Goal: Task Accomplishment & Management: Manage account settings

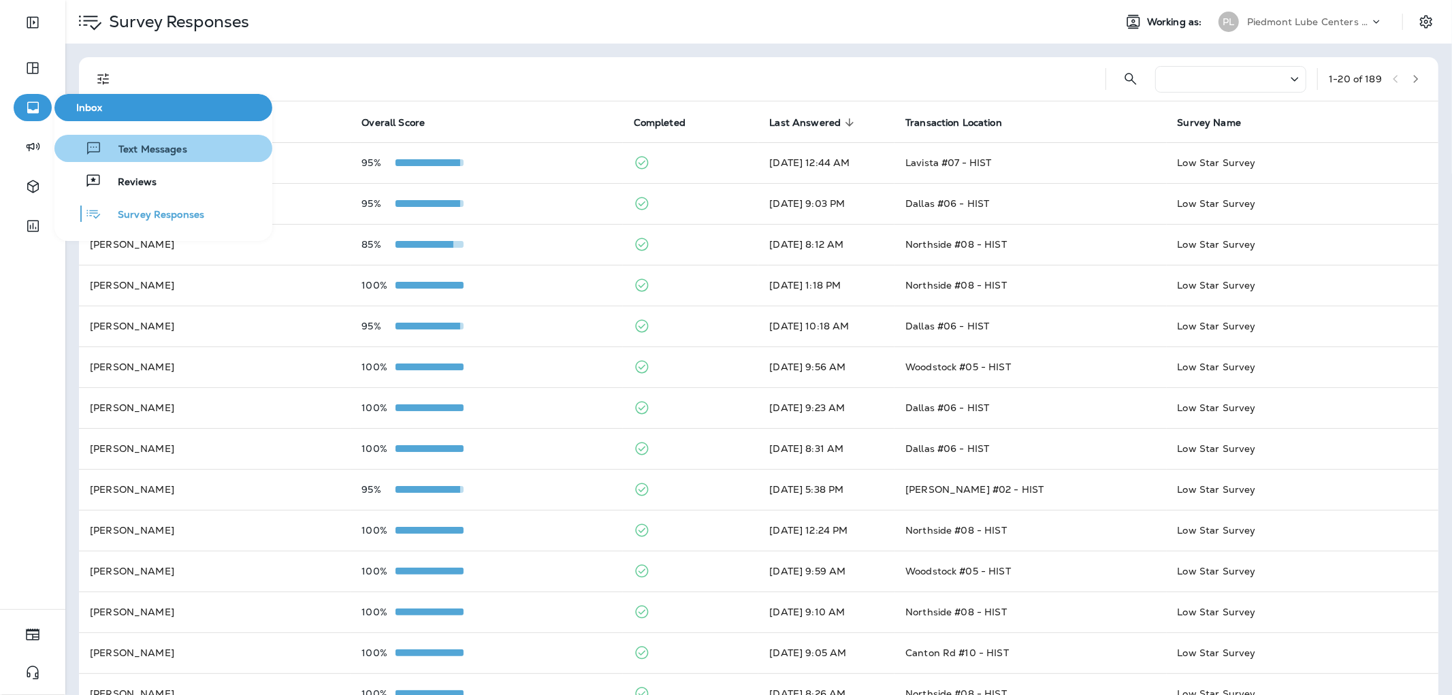
click at [129, 140] on div "Text Messages" at bounding box center [123, 148] width 127 height 16
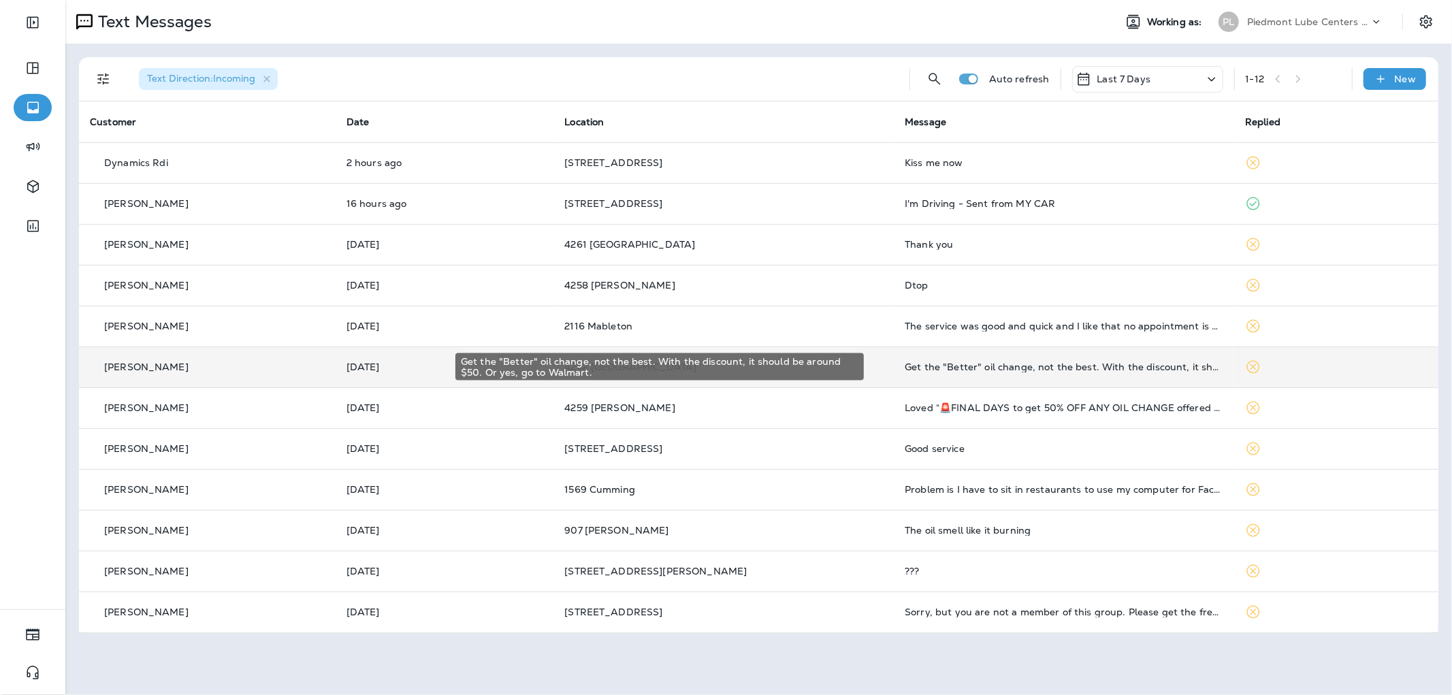
click at [976, 363] on div "Get the "Better" oil change, not the best. With the discount, it should be arou…" at bounding box center [1063, 366] width 319 height 11
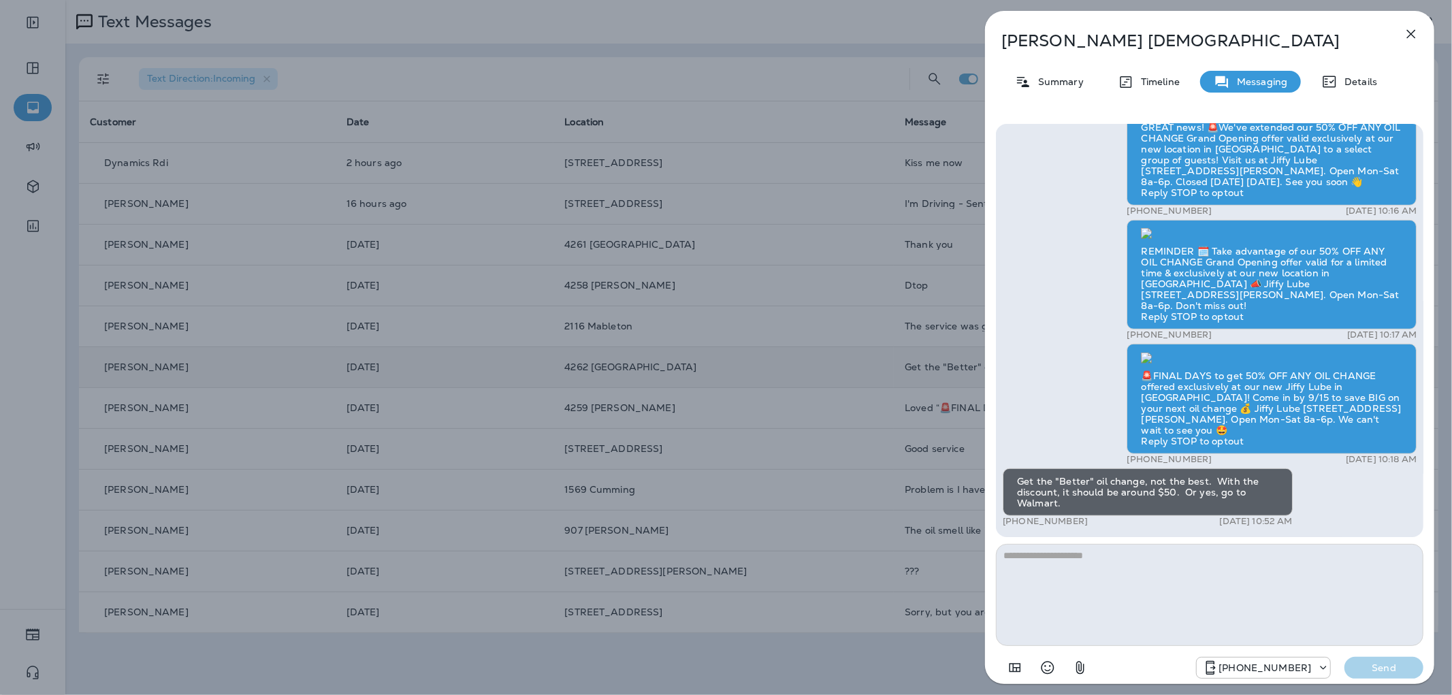
click at [607, 383] on div "[PERSON_NAME] Summary Timeline Messaging Details Thank you for visiting Valvoli…" at bounding box center [726, 347] width 1452 height 695
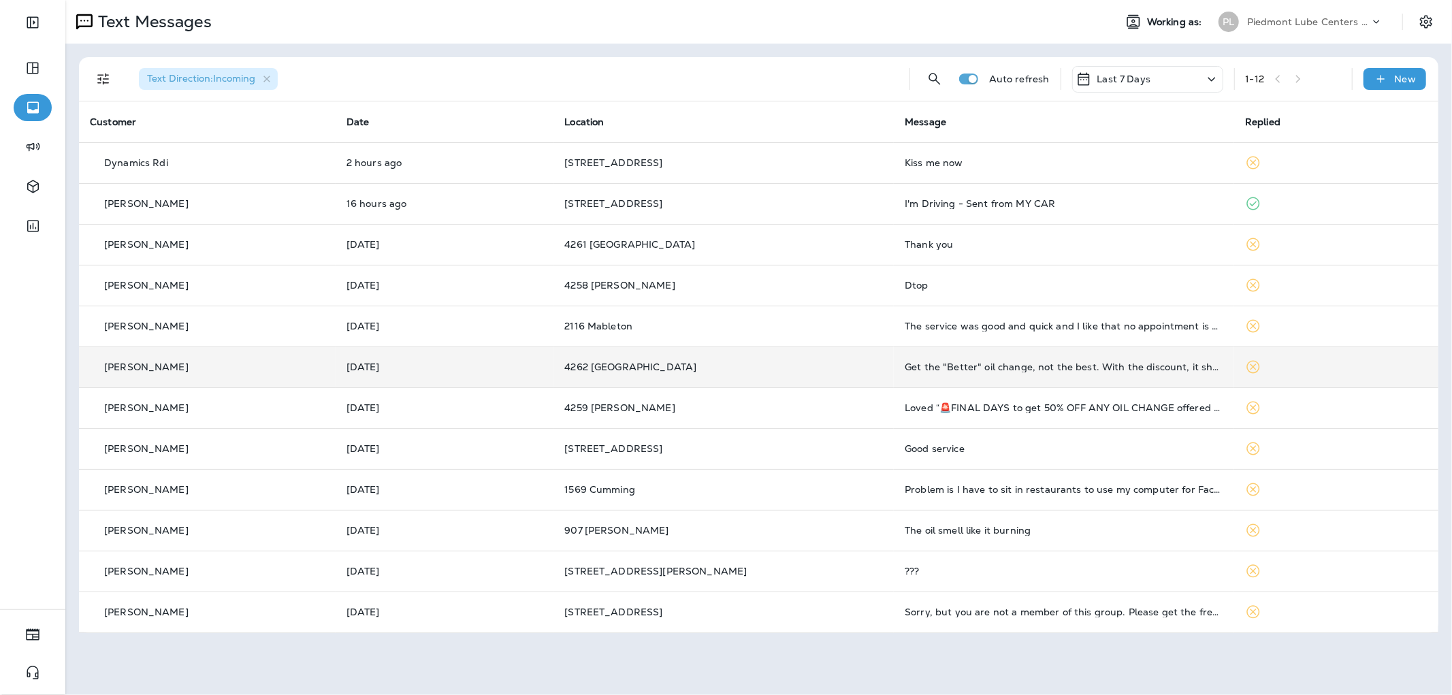
click at [894, 317] on td "The service was good and quick and I like that no appointment is needed just in…" at bounding box center [1064, 326] width 340 height 41
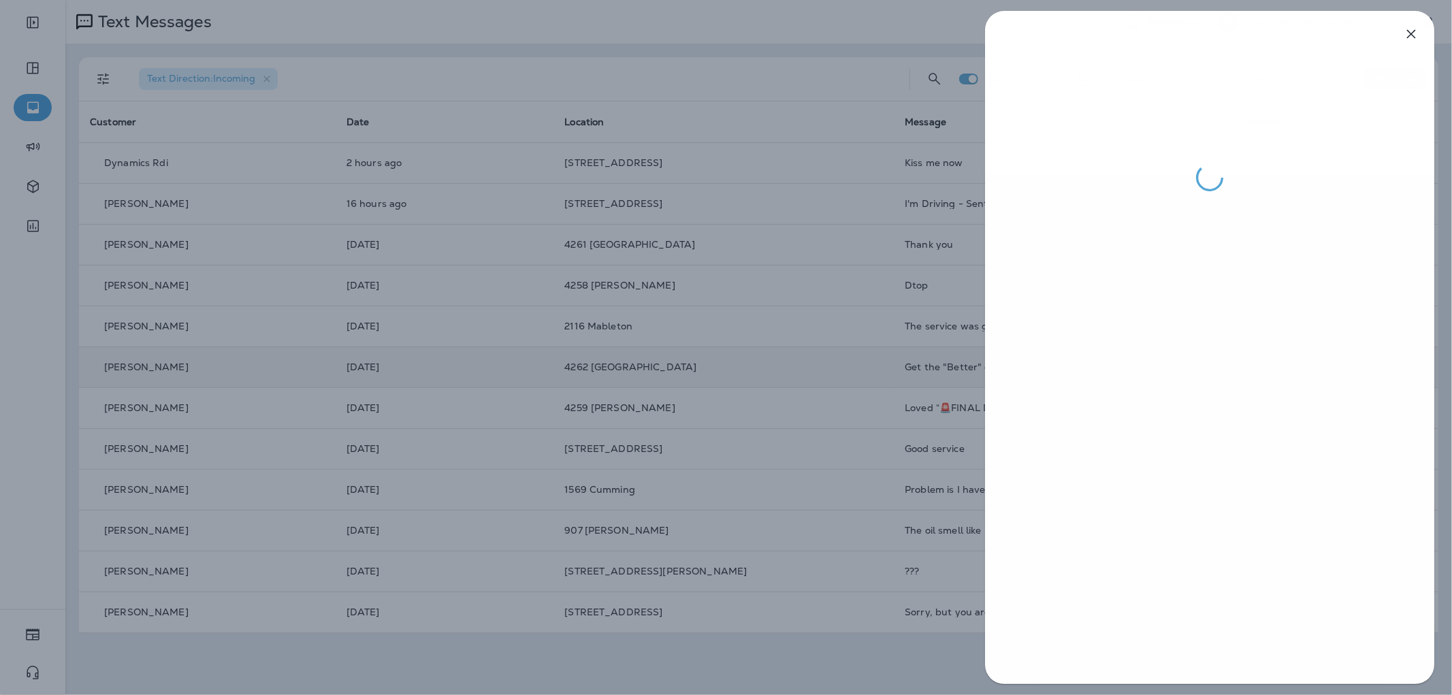
click at [866, 317] on div at bounding box center [726, 347] width 1452 height 695
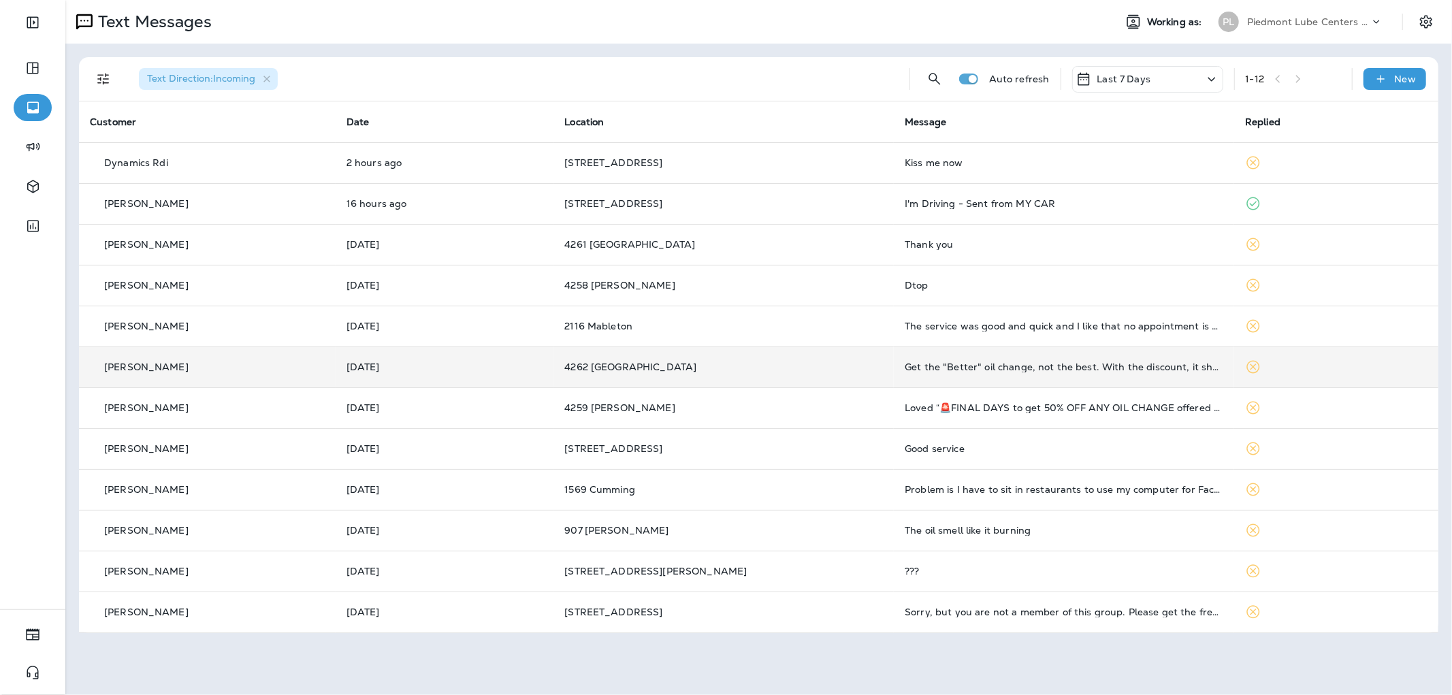
click at [904, 282] on div "Dtop" at bounding box center [1063, 285] width 319 height 11
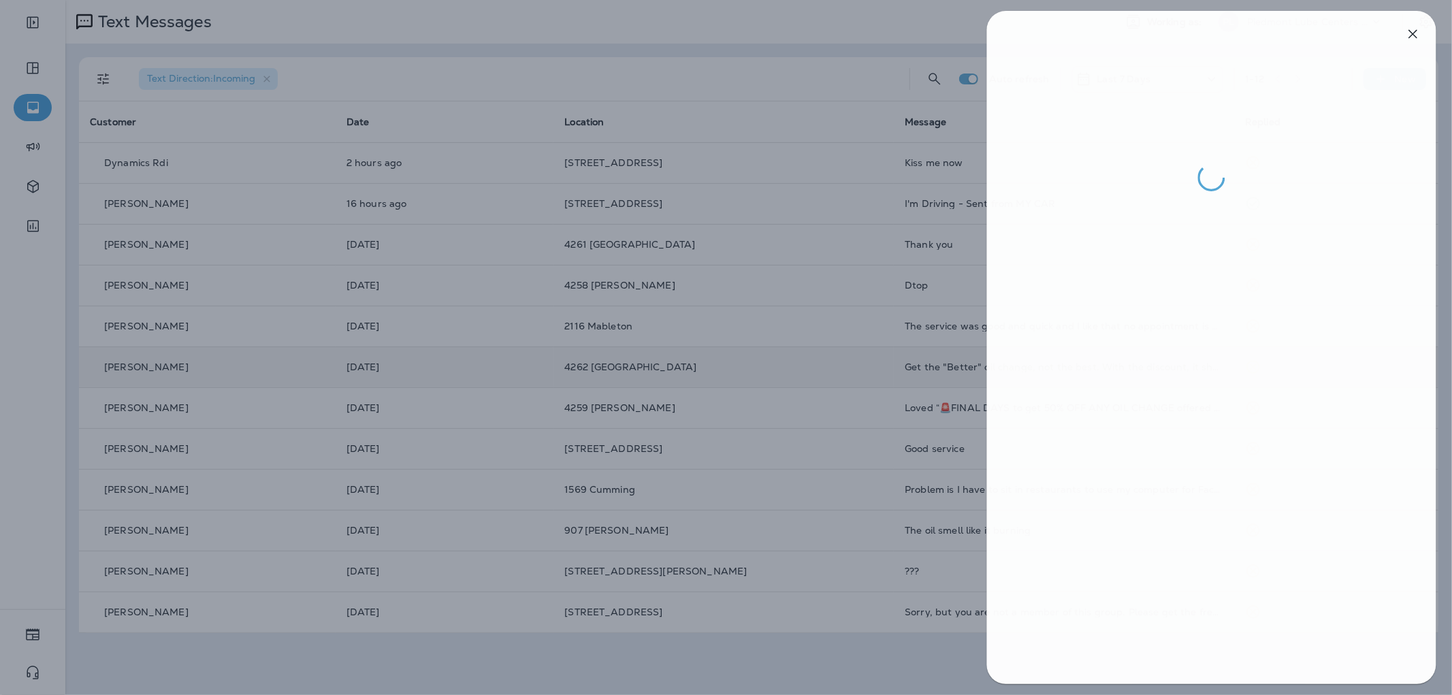
click at [889, 282] on div at bounding box center [728, 347] width 1452 height 695
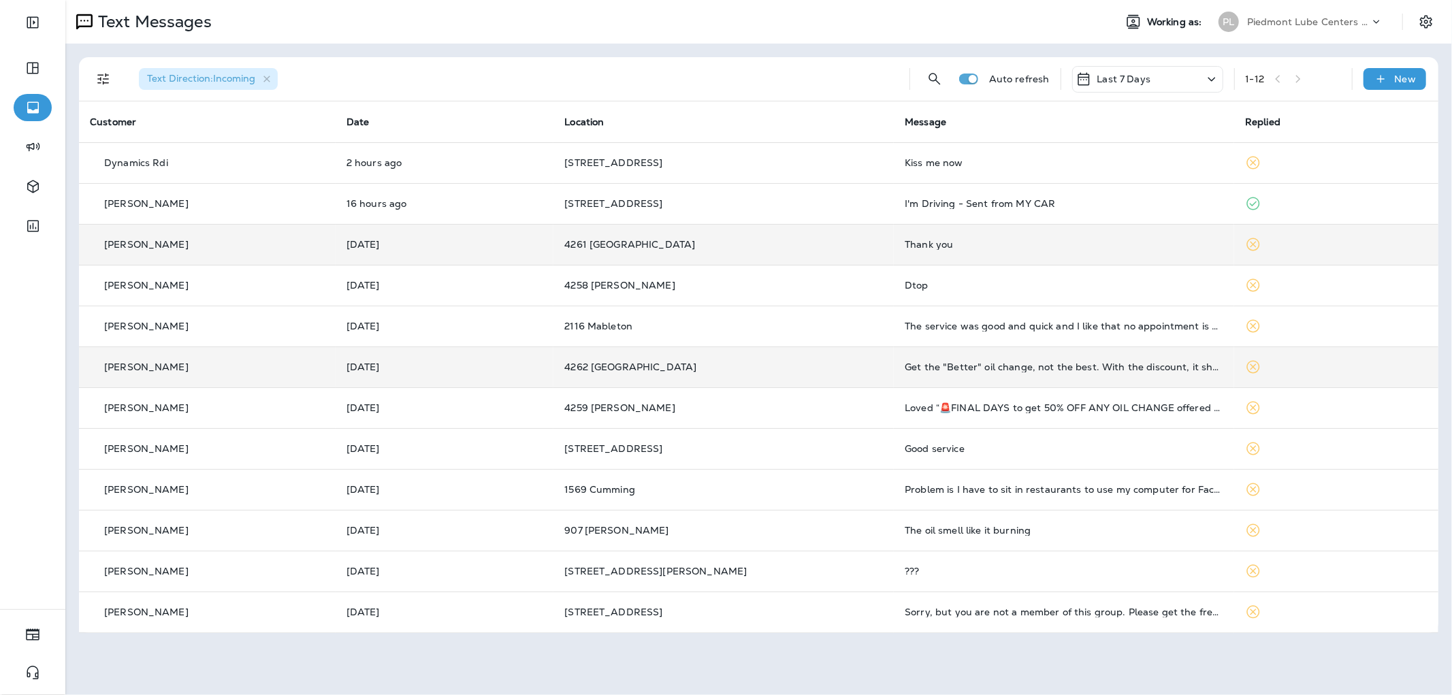
click at [941, 228] on td "Thank you" at bounding box center [1064, 244] width 340 height 41
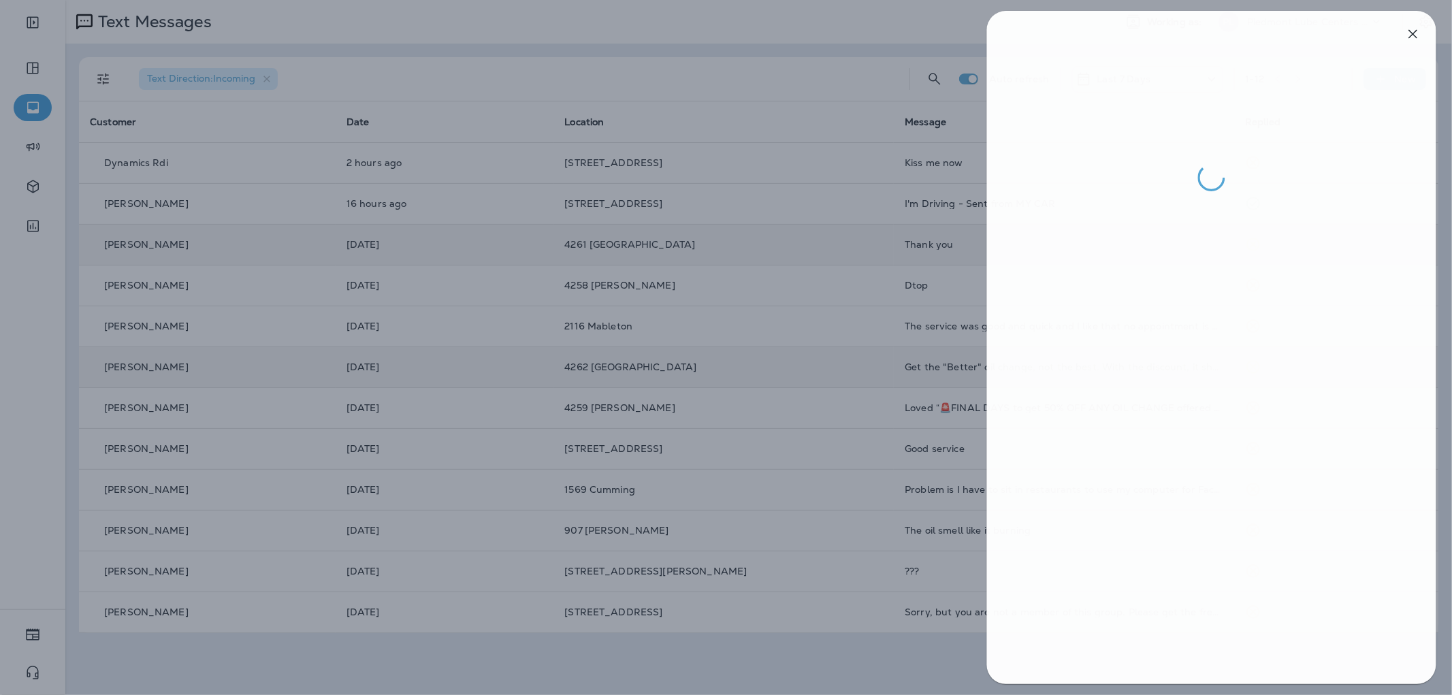
click at [941, 228] on div at bounding box center [728, 347] width 1452 height 695
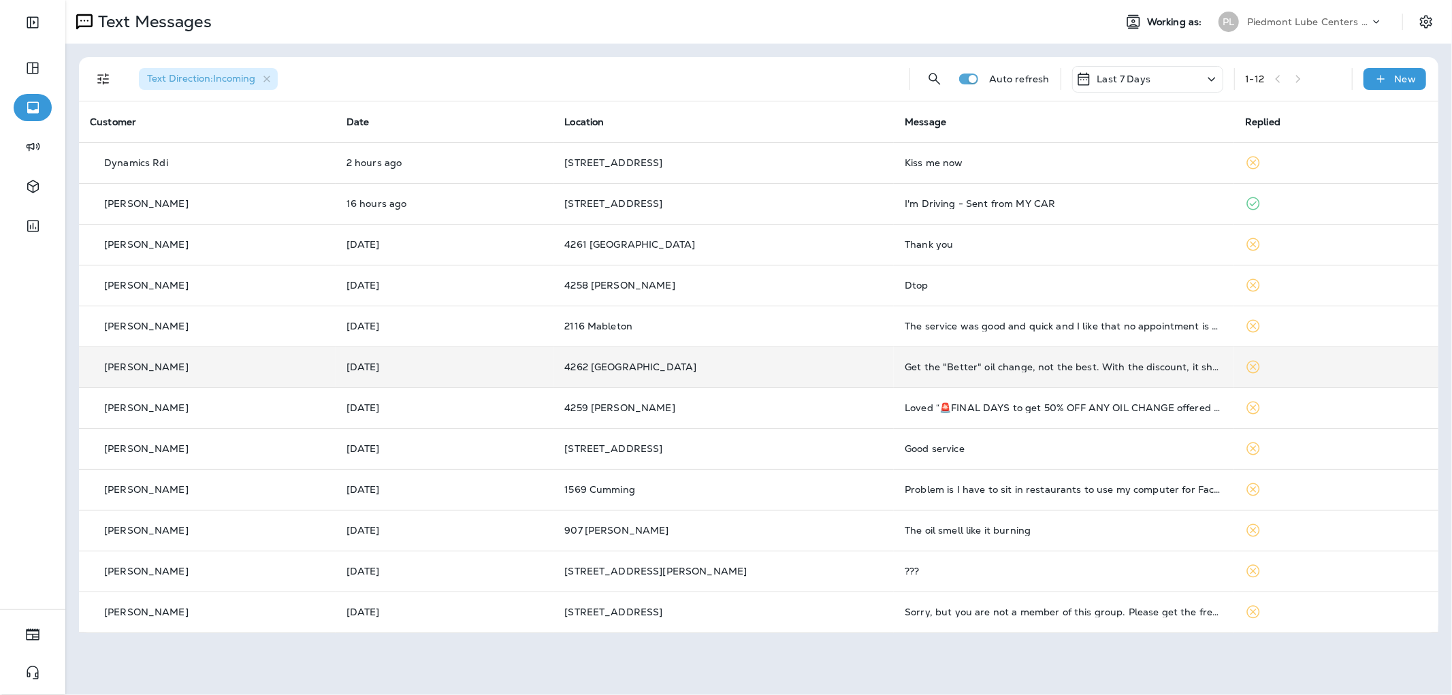
click at [971, 202] on div "I'm Driving - Sent from MY CAR" at bounding box center [1063, 203] width 319 height 11
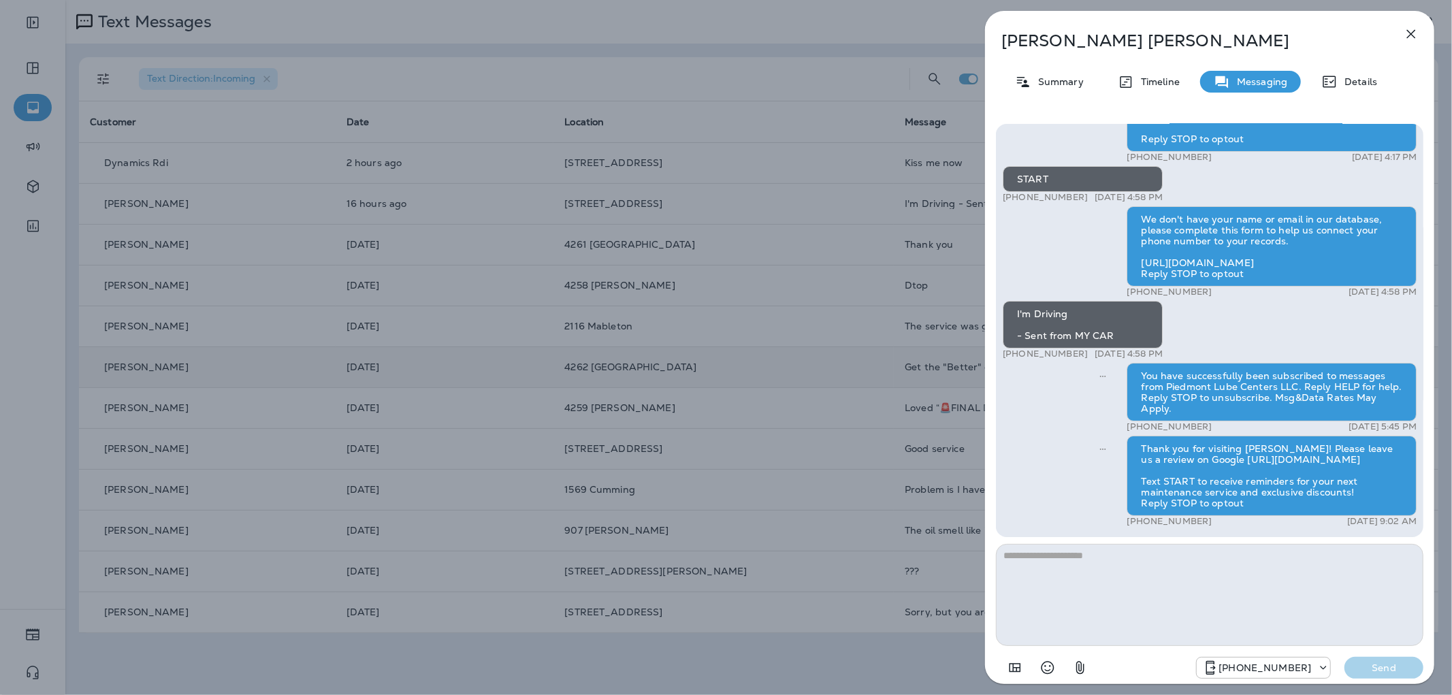
click at [807, 213] on div "[PERSON_NAME] Summary Timeline Messaging Details Thank you for stopping by [PER…" at bounding box center [726, 347] width 1452 height 695
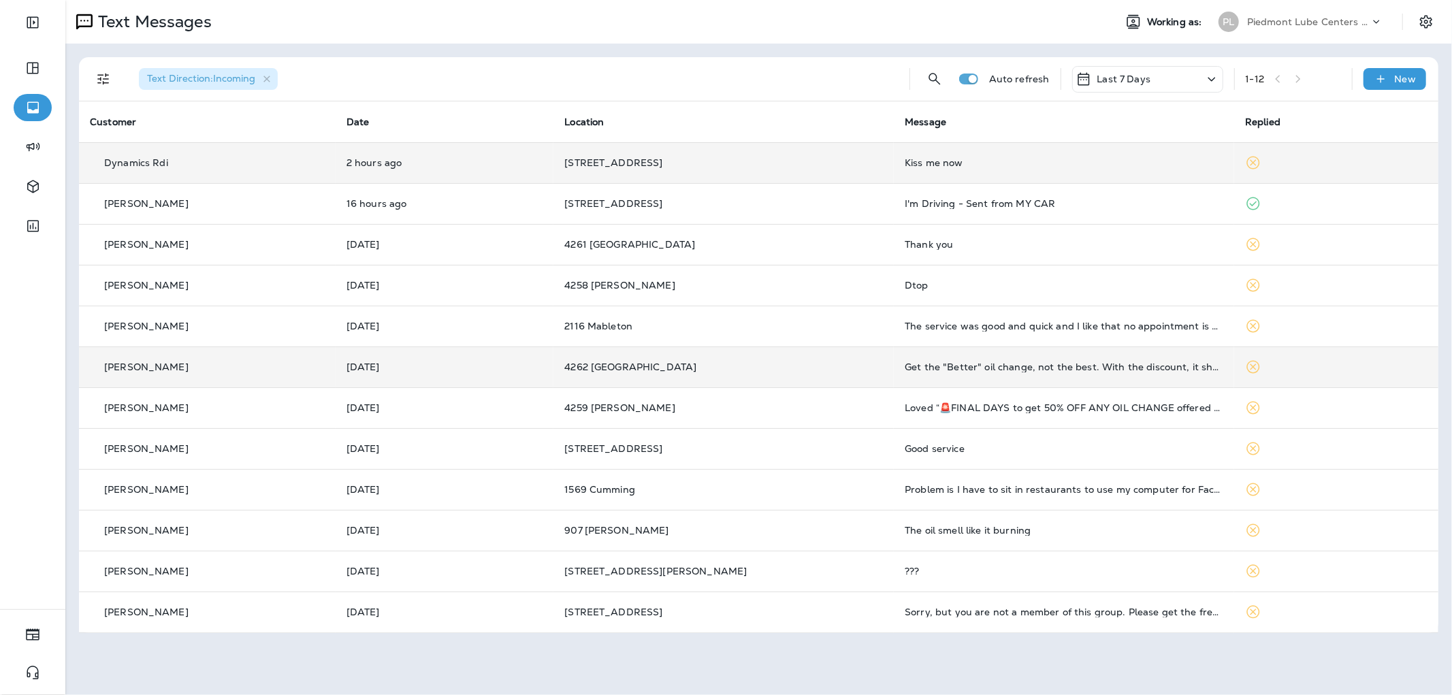
click at [922, 155] on td "Kiss me now" at bounding box center [1064, 162] width 340 height 41
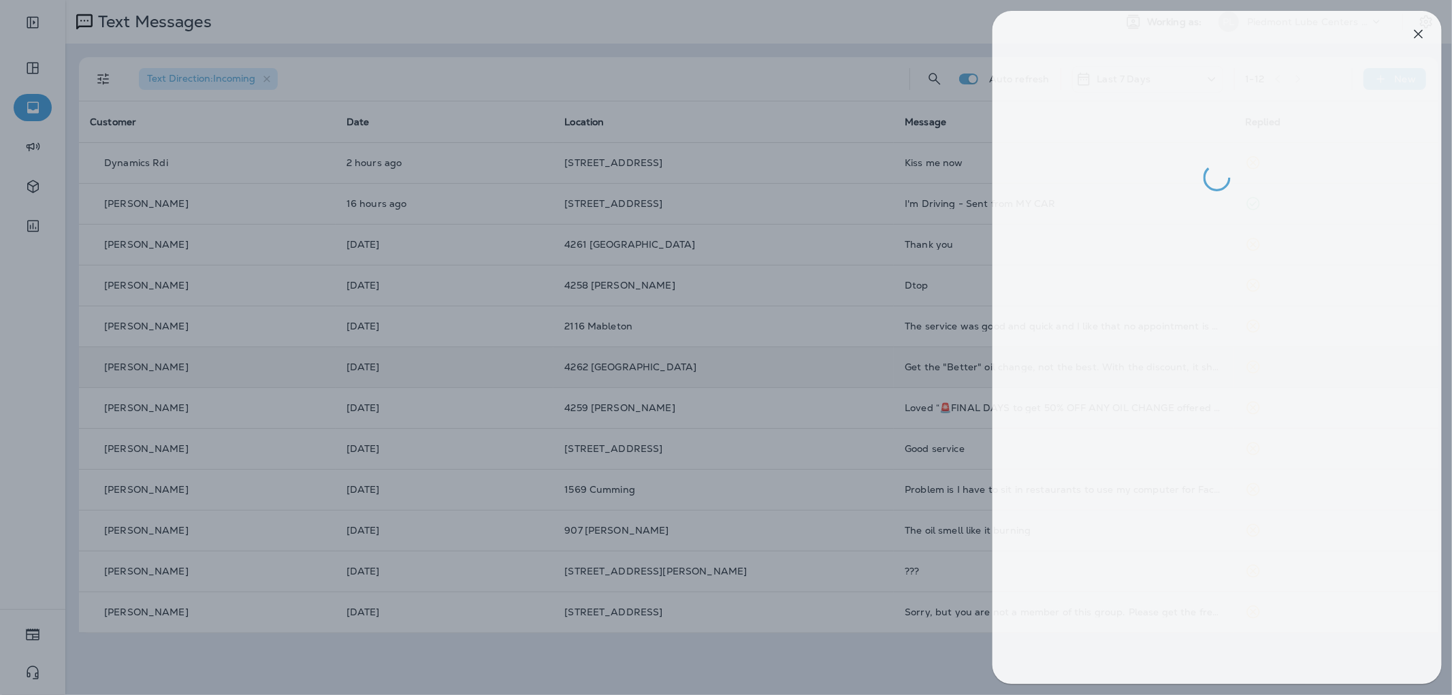
click at [738, 216] on div at bounding box center [733, 347] width 1452 height 695
